Goal: Transaction & Acquisition: Purchase product/service

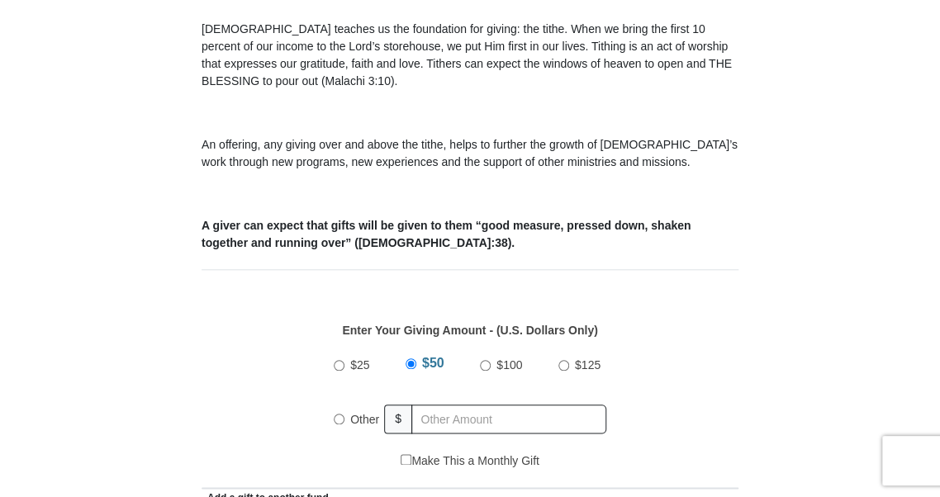
scroll to position [573, 0]
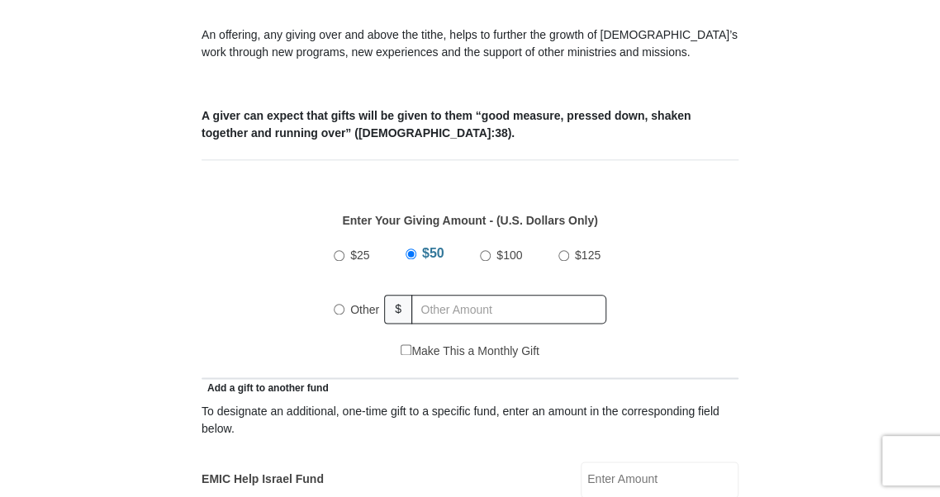
click at [486, 255] on input "$100" at bounding box center [485, 255] width 11 height 11
radio input "true"
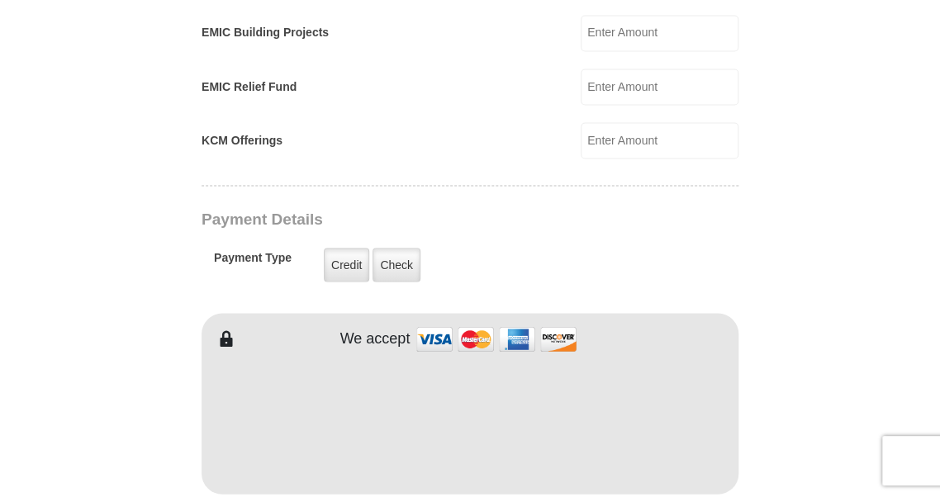
scroll to position [1145, 0]
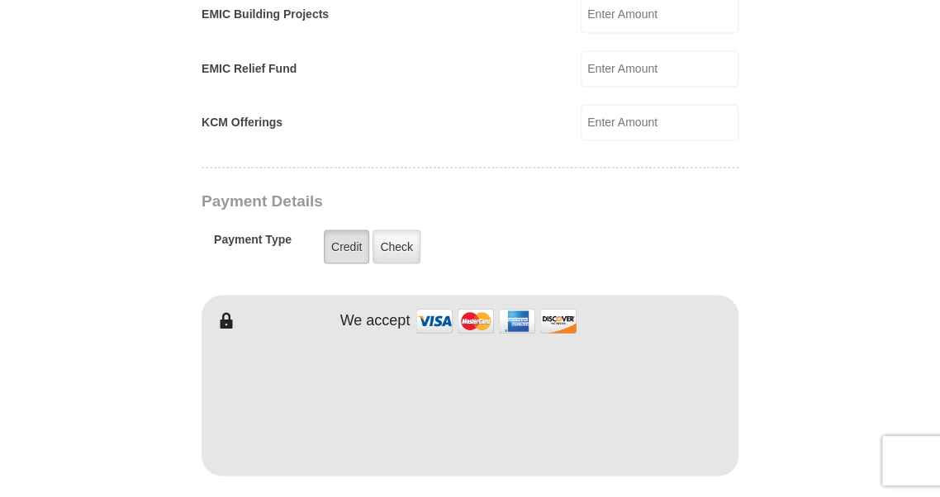
click at [354, 246] on label "Credit" at bounding box center [346, 247] width 45 height 34
click at [0, 0] on input "Credit" at bounding box center [0, 0] width 0 height 0
click at [345, 241] on label "Credit" at bounding box center [346, 247] width 45 height 34
click at [0, 0] on input "Credit" at bounding box center [0, 0] width 0 height 0
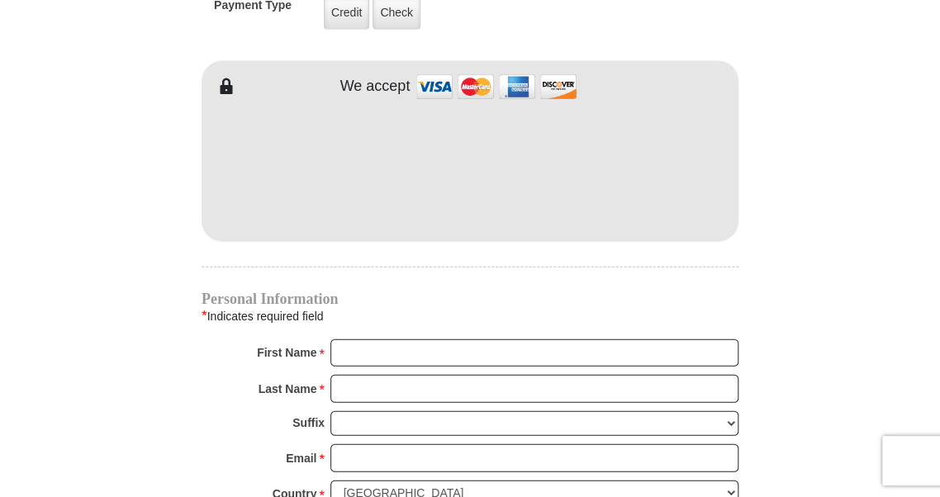
scroll to position [1388, 0]
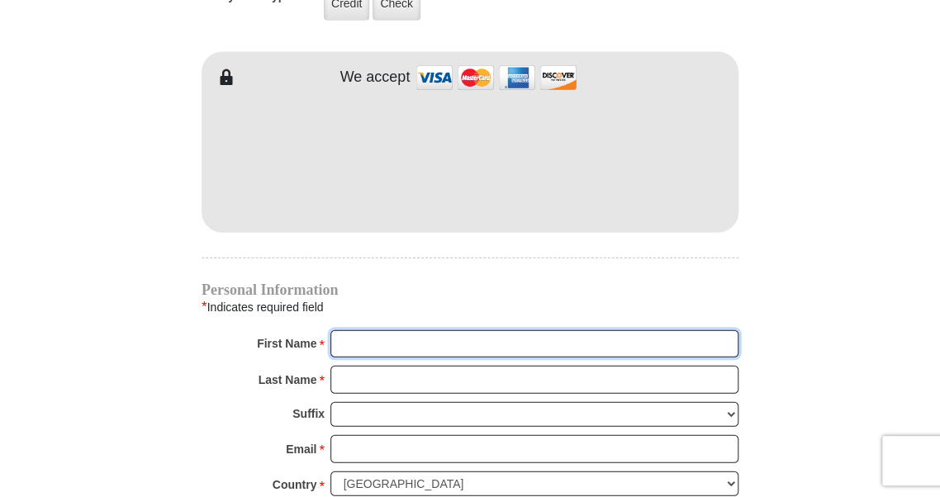
click at [384, 335] on input "First Name *" at bounding box center [535, 345] width 408 height 28
type input "[PERSON_NAME] [PERSON_NAME]"
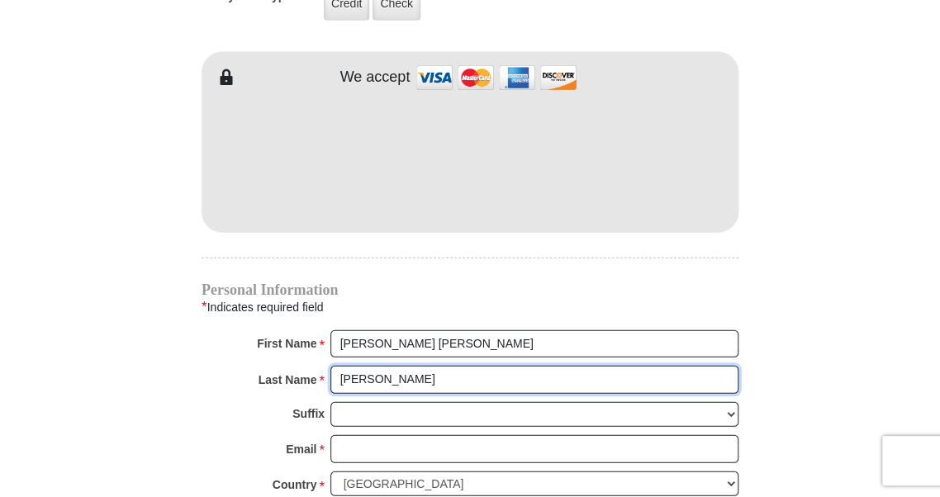
type input "[PERSON_NAME]"
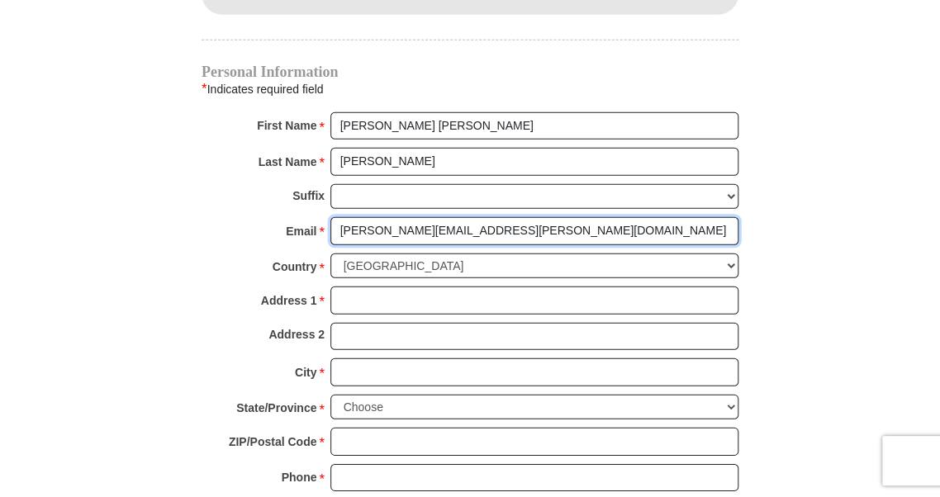
scroll to position [1630, 0]
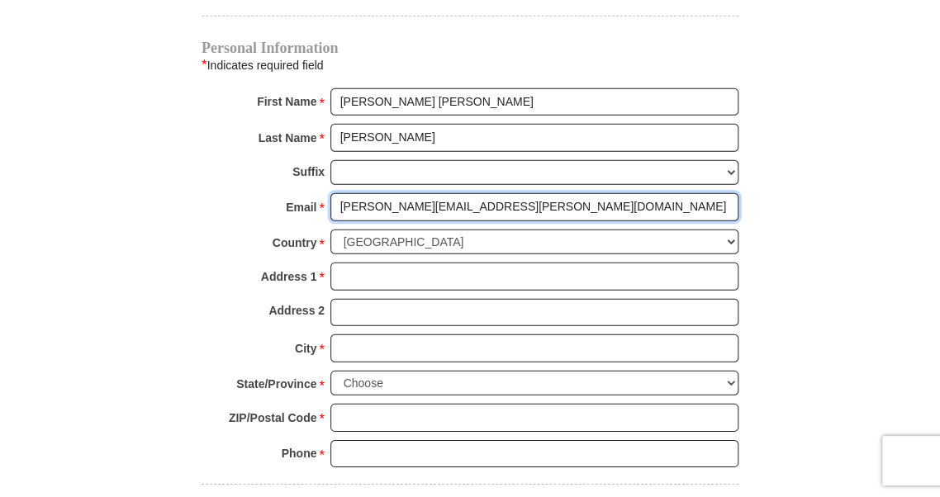
type input "[PERSON_NAME][EMAIL_ADDRESS][PERSON_NAME][DOMAIN_NAME]"
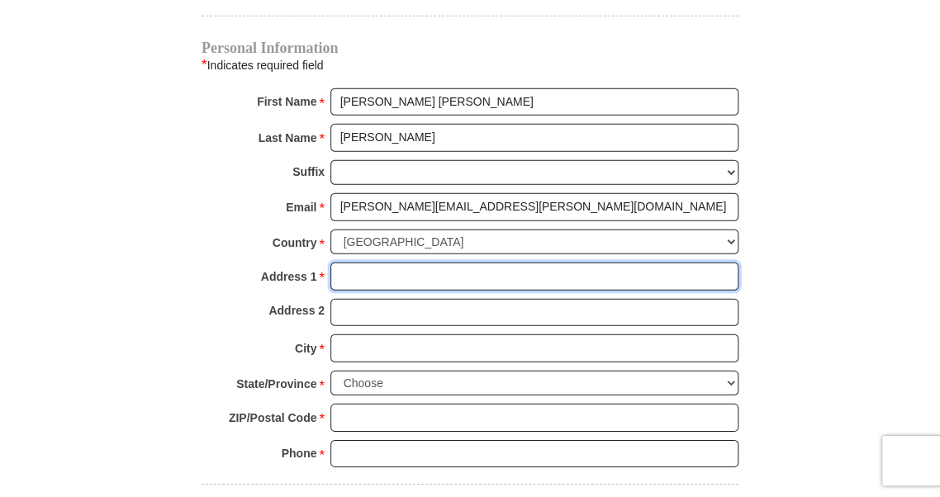
click at [359, 264] on input "Address 1 *" at bounding box center [535, 277] width 408 height 28
type input "[STREET_ADDRESS]"
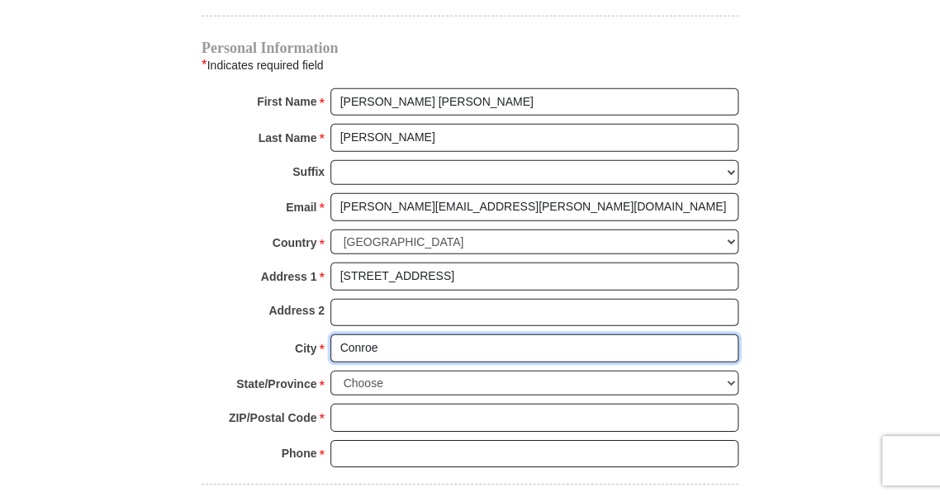
type input "Conroe"
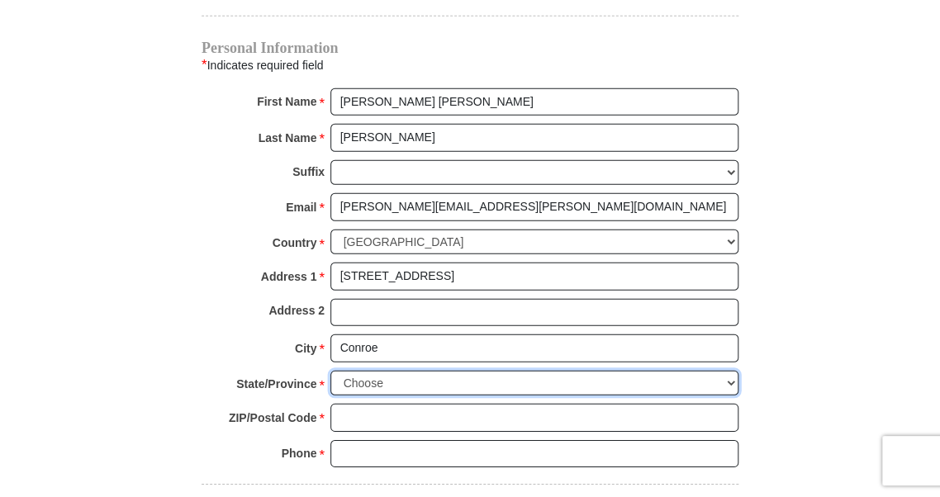
click at [724, 376] on select "Choose [US_STATE] [US_STATE] [US_STATE] [US_STATE] [US_STATE] Armed Forces Amer…" at bounding box center [535, 384] width 408 height 26
select select "[GEOGRAPHIC_DATA]"
click at [331, 371] on select "Choose [US_STATE] [US_STATE] [US_STATE] [US_STATE] [US_STATE] Armed Forces Amer…" at bounding box center [535, 384] width 408 height 26
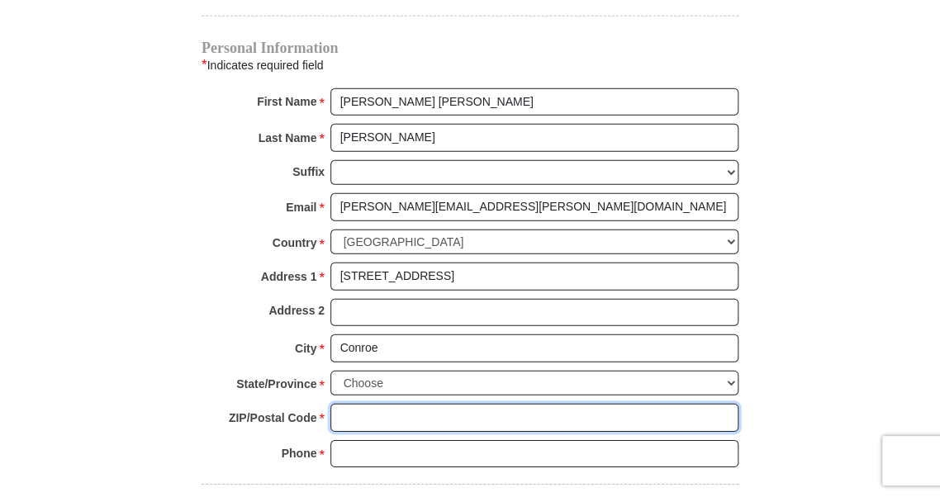
click at [359, 410] on input "ZIP/Postal Code *" at bounding box center [535, 418] width 408 height 28
type input "77385"
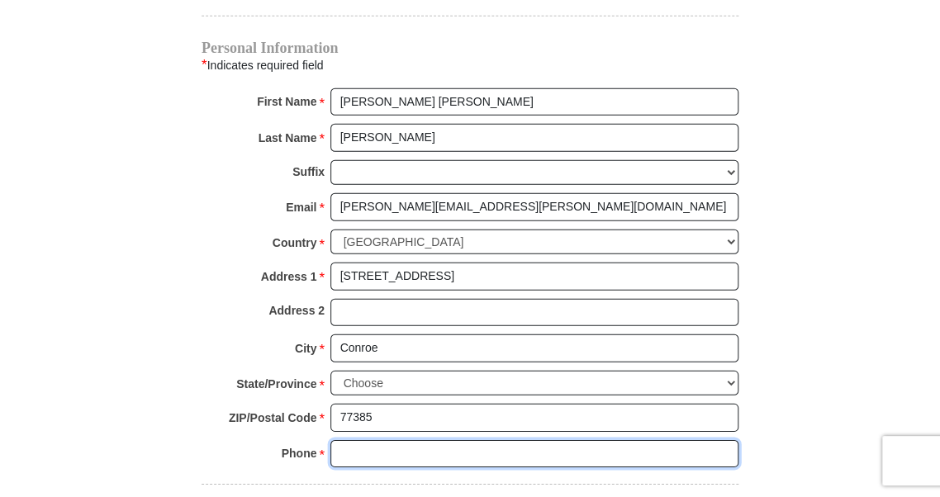
click at [354, 443] on input "Phone * *" at bounding box center [535, 454] width 408 height 28
type input "8"
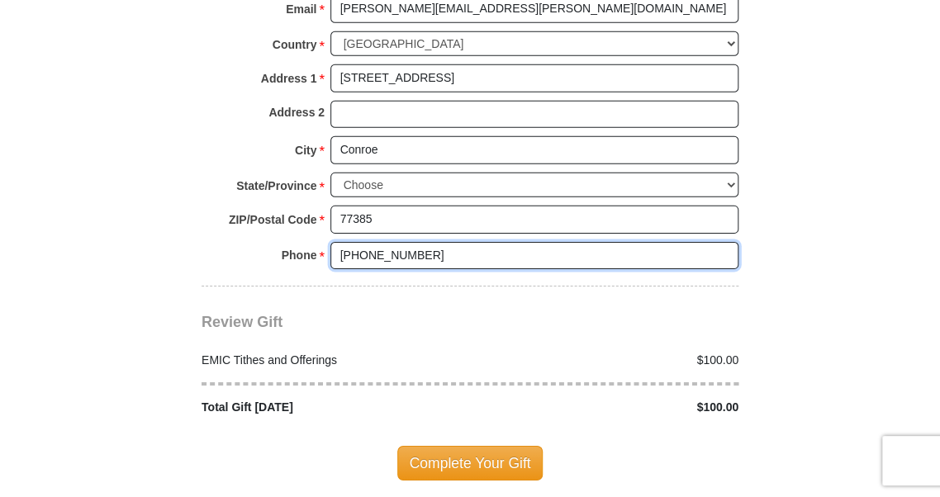
scroll to position [1939, 0]
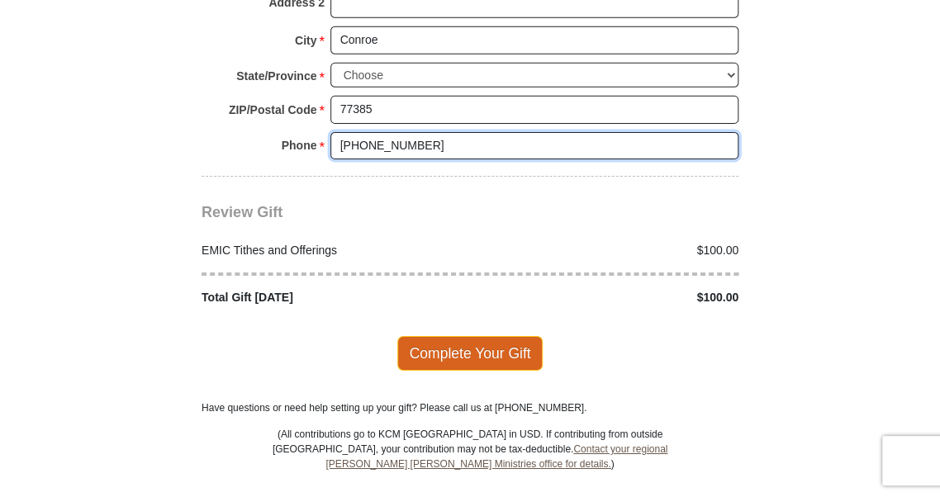
type input "[PHONE_NUMBER]"
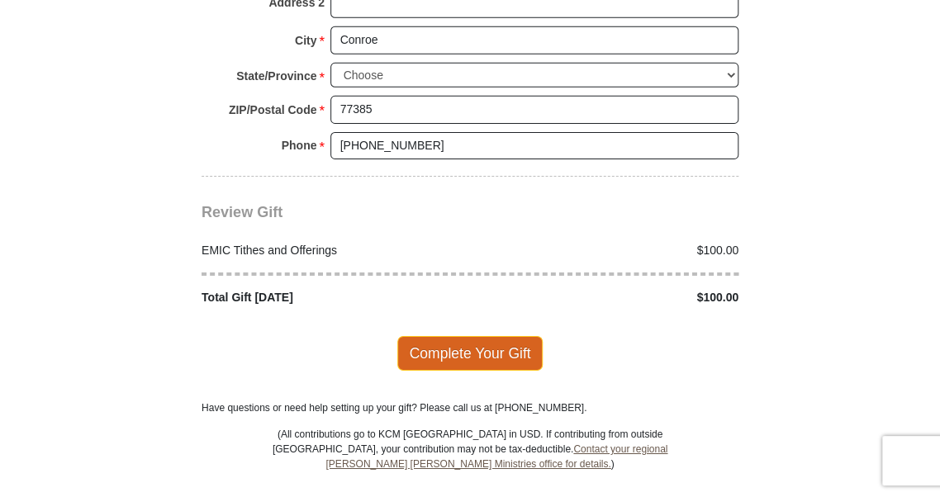
click at [473, 344] on span "Complete Your Gift" at bounding box center [470, 353] width 146 height 35
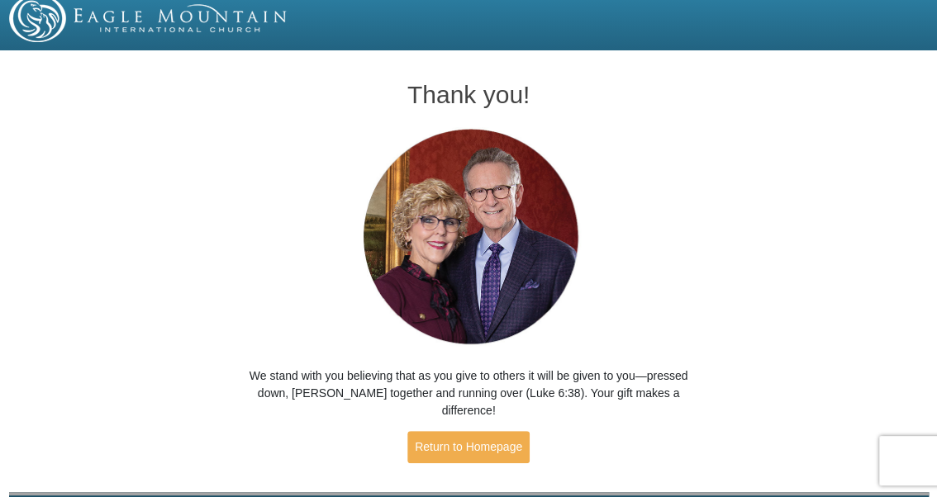
scroll to position [6, 0]
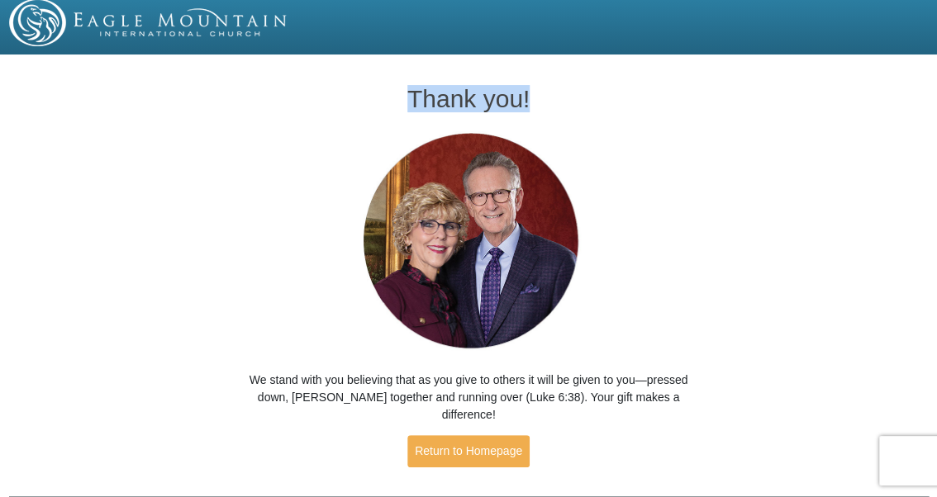
drag, startPoint x: 412, startPoint y: 89, endPoint x: 536, endPoint y: 76, distance: 123.8
click at [536, 76] on div "Thank you! We stand with you believing that as you give to others it will be gi…" at bounding box center [469, 269] width 469 height 419
click at [316, 171] on div "Thank you! We stand with you believing that as you give to others it will be gi…" at bounding box center [469, 269] width 469 height 419
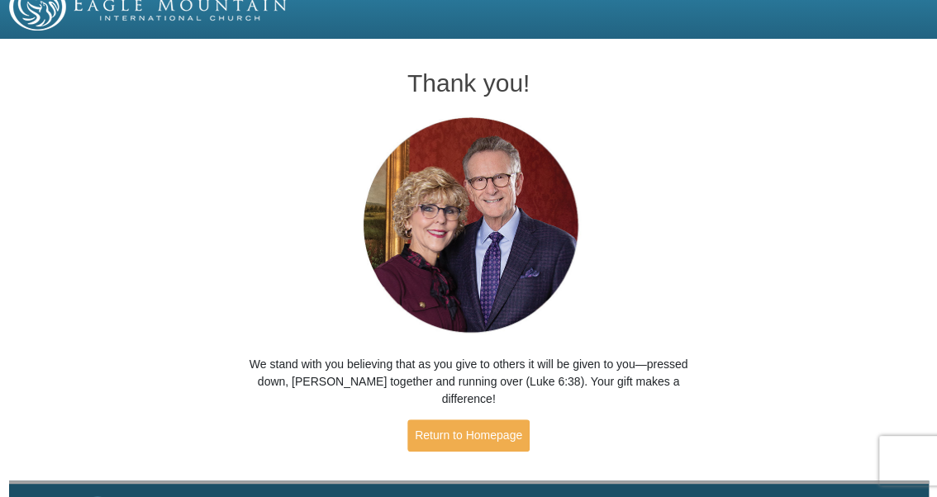
scroll to position [50, 0]
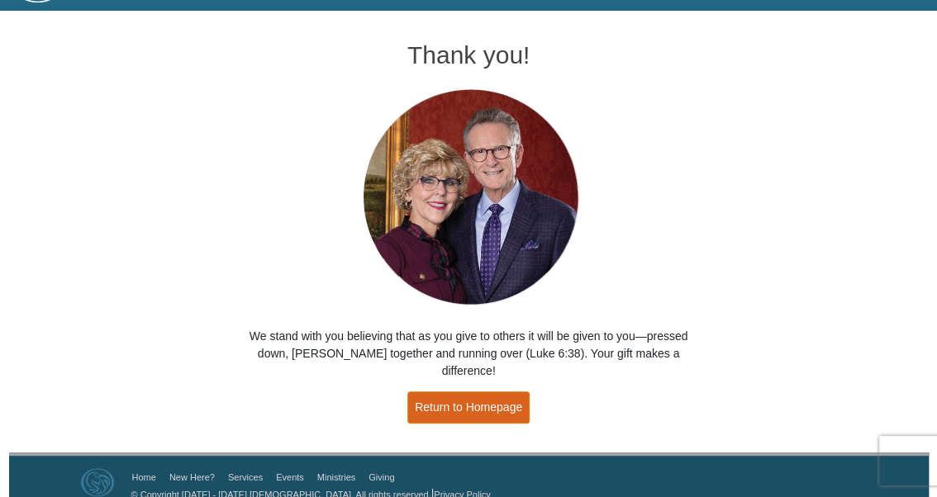
click at [436, 395] on link "Return to Homepage" at bounding box center [468, 408] width 122 height 32
